Goal: Task Accomplishment & Management: Manage account settings

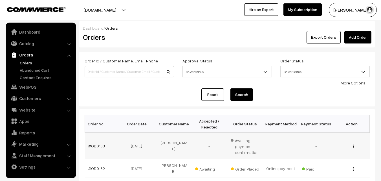
click at [99, 148] on link "#OD0163" at bounding box center [96, 145] width 17 height 5
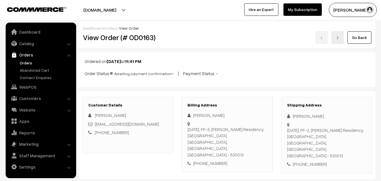
scroll to position [113, 0]
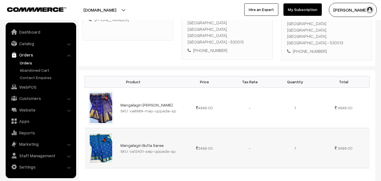
drag, startPoint x: 130, startPoint y: 145, endPoint x: 183, endPoint y: 144, distance: 53.4
click at [183, 144] on tr "Mangalagiri Butta Saree SKU: va12431-sep-uppada-sp 3499.00 -" at bounding box center [227, 148] width 285 height 40
copy tr "va12431-sep-uppada-sp"
click at [25, 46] on link "Catalog" at bounding box center [40, 43] width 67 height 10
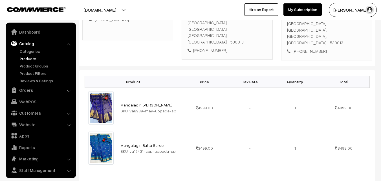
click at [28, 60] on link "Products" at bounding box center [46, 59] width 56 height 6
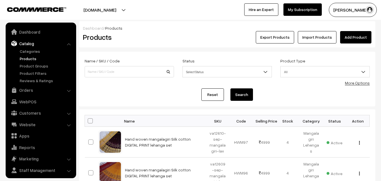
scroll to position [14, 0]
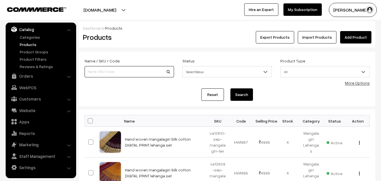
paste input "va12431-sep-uppada-sp"
type input "va12431-sep-uppada-sp"
click at [242, 96] on button "Search" at bounding box center [242, 94] width 23 height 12
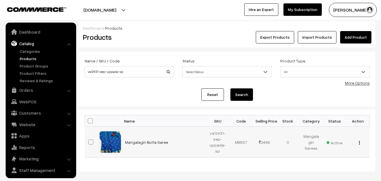
scroll to position [14, 0]
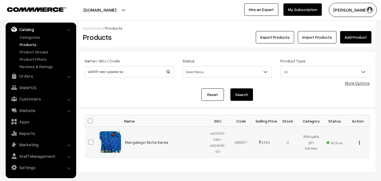
click at [359, 141] on img "button" at bounding box center [359, 143] width 1 height 4
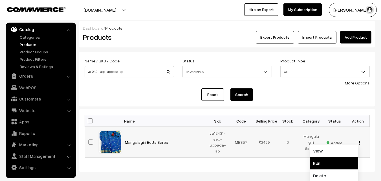
click at [325, 160] on link "Edit" at bounding box center [335, 163] width 48 height 12
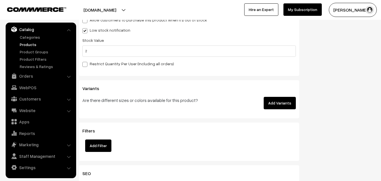
scroll to position [565, 0]
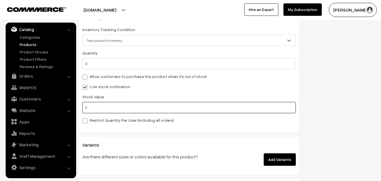
drag, startPoint x: 110, startPoint y: 109, endPoint x: 83, endPoint y: 109, distance: 26.3
click at [83, 109] on input "2" at bounding box center [189, 107] width 214 height 11
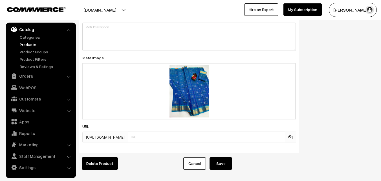
scroll to position [873, 0]
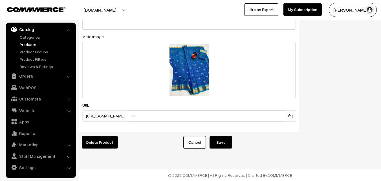
type input "0"
click at [223, 136] on button "Save" at bounding box center [221, 142] width 23 height 12
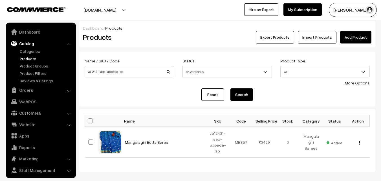
scroll to position [14, 0]
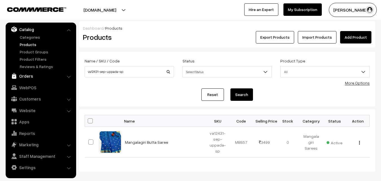
click at [27, 78] on link "Orders" at bounding box center [40, 76] width 67 height 10
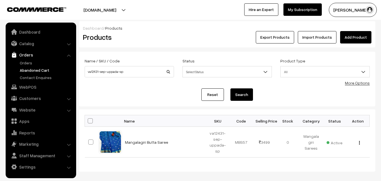
click at [31, 70] on link "Abandoned Cart" at bounding box center [46, 70] width 56 height 6
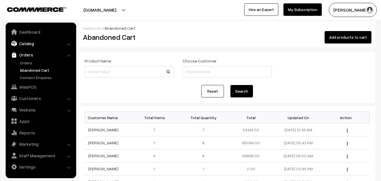
click at [29, 44] on link "Catalog" at bounding box center [40, 43] width 67 height 10
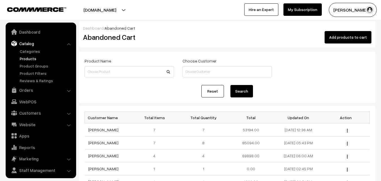
click at [28, 58] on link "Products" at bounding box center [46, 59] width 56 height 6
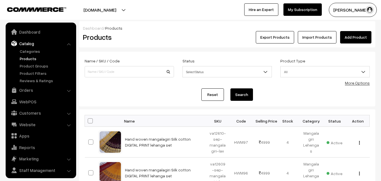
scroll to position [14, 0]
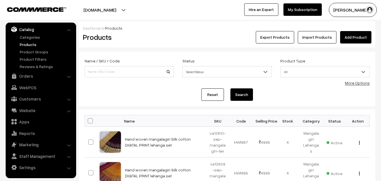
click at [30, 45] on link "Products" at bounding box center [46, 45] width 56 height 6
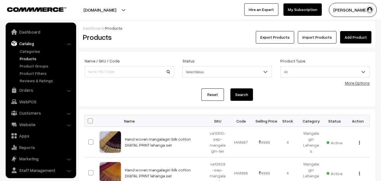
scroll to position [14, 0]
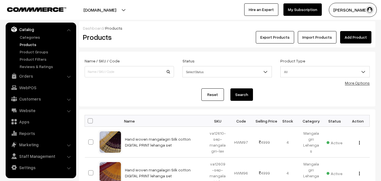
click at [31, 45] on link "Products" at bounding box center [46, 45] width 56 height 6
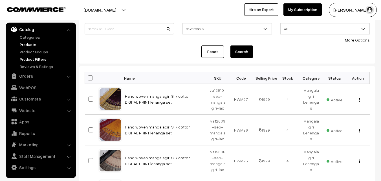
scroll to position [56, 0]
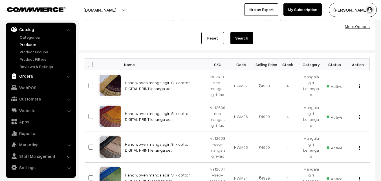
click at [29, 77] on link "Orders" at bounding box center [40, 76] width 67 height 10
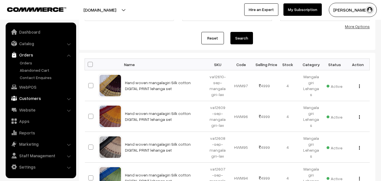
click at [27, 101] on link "Customers" at bounding box center [40, 98] width 67 height 10
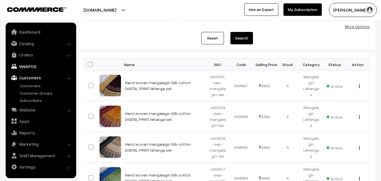
click at [23, 67] on link "WebPOS" at bounding box center [40, 66] width 67 height 10
